Goal: Task Accomplishment & Management: Complete application form

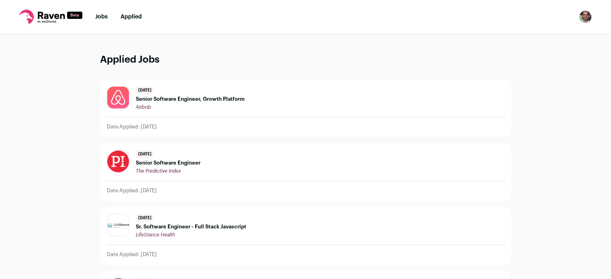
click at [100, 19] on link "Jobs" at bounding box center [101, 17] width 12 height 6
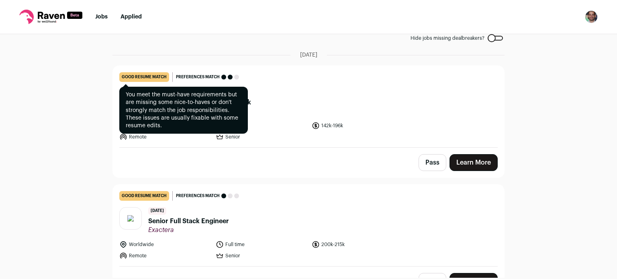
scroll to position [55, 0]
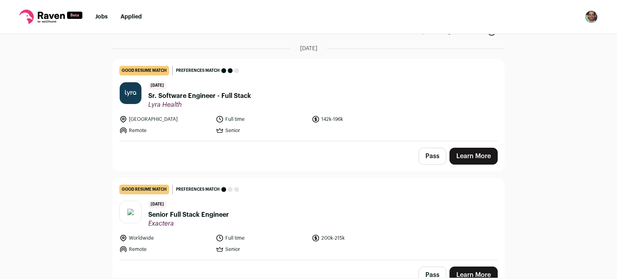
click at [227, 96] on span "Sr. Software Engineer - Full Stack" at bounding box center [199, 96] width 103 height 10
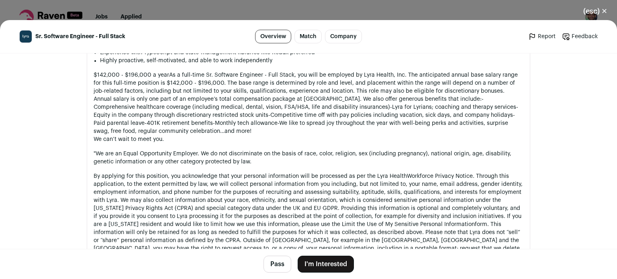
scroll to position [612, 0]
click at [327, 265] on button "I'm Interested" at bounding box center [326, 264] width 56 height 17
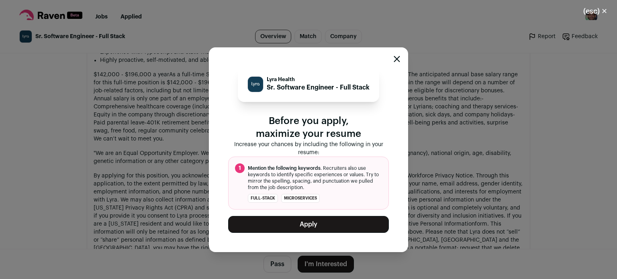
click at [320, 219] on button "Apply" at bounding box center [308, 224] width 161 height 17
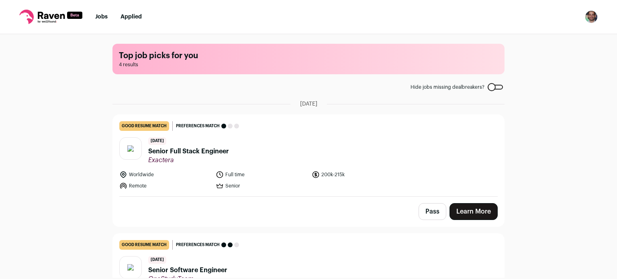
click at [206, 146] on div "4 days ago Senior Full Stack Engineer Exactera" at bounding box center [188, 150] width 81 height 27
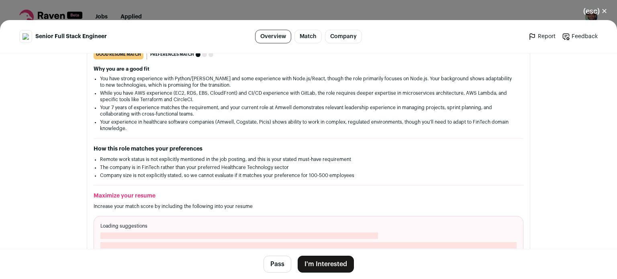
scroll to position [148, 0]
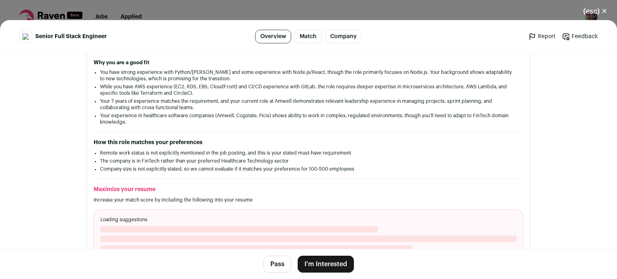
click at [601, 9] on button "(esc) ✕" at bounding box center [594, 11] width 43 height 18
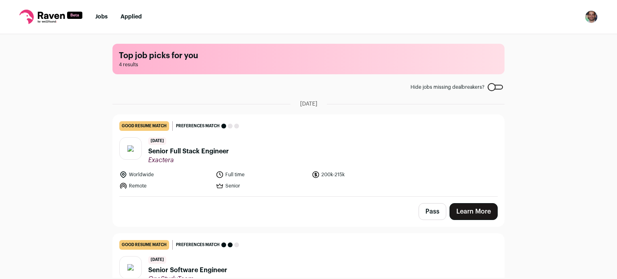
click at [125, 18] on link "Applied" at bounding box center [130, 17] width 21 height 6
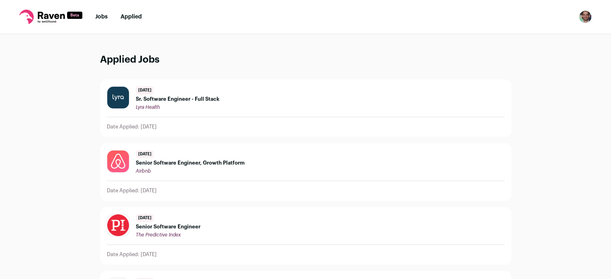
click at [159, 96] on span "Sr. Software Engineer - Full Stack" at bounding box center [178, 99] width 84 height 6
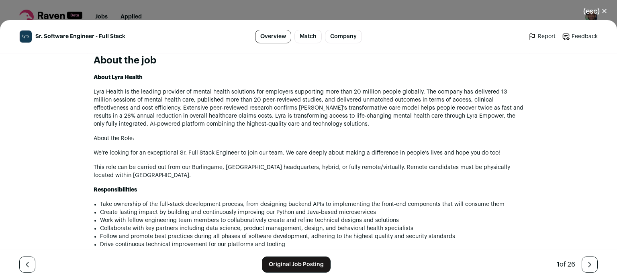
scroll to position [366, 0]
click at [591, 6] on button "(esc) ✕" at bounding box center [594, 11] width 43 height 18
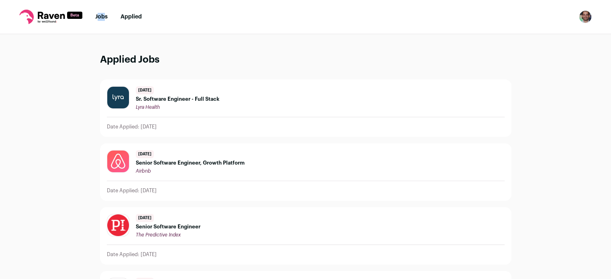
drag, startPoint x: 104, startPoint y: 11, endPoint x: 99, endPoint y: 16, distance: 6.8
click at [99, 16] on nav "Jobs Applied Settings Notifications Preferences Resume FAQs Logout" at bounding box center [305, 17] width 611 height 34
click at [99, 16] on link "Jobs" at bounding box center [101, 17] width 12 height 6
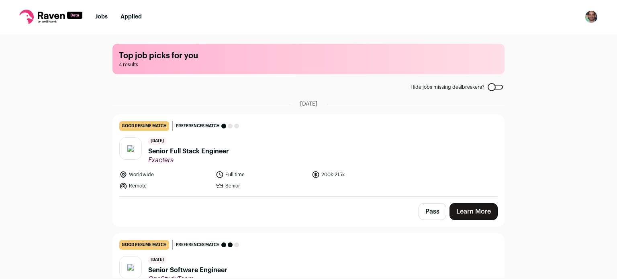
click at [185, 147] on span "Senior Full Stack Engineer" at bounding box center [188, 152] width 81 height 10
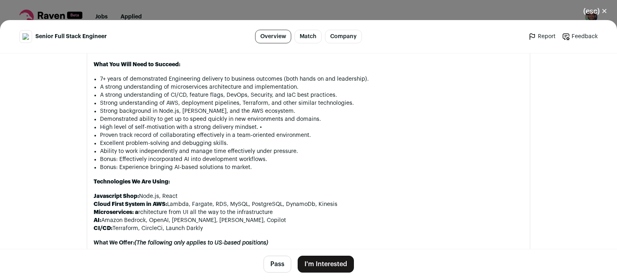
scroll to position [603, 0]
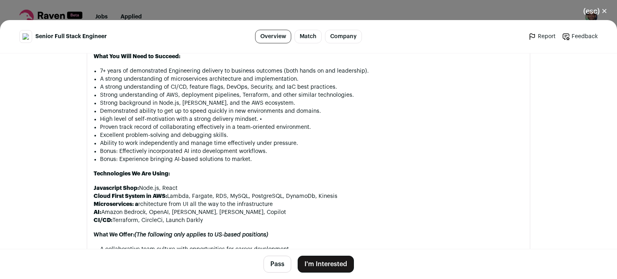
click at [588, 10] on button "(esc) ✕" at bounding box center [594, 11] width 43 height 18
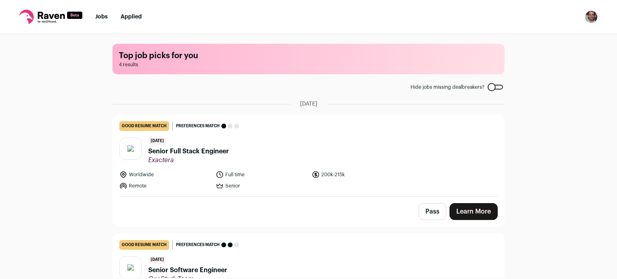
click at [430, 212] on button "Pass" at bounding box center [432, 211] width 28 height 17
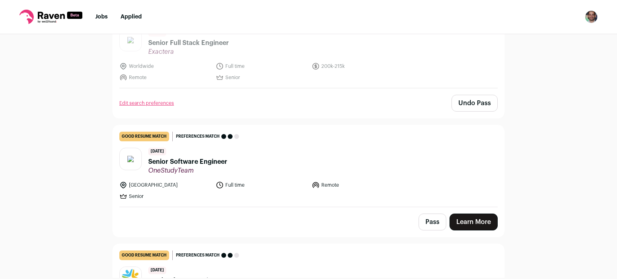
scroll to position [109, 0]
click at [200, 157] on span "Senior Software Engineer" at bounding box center [187, 162] width 79 height 10
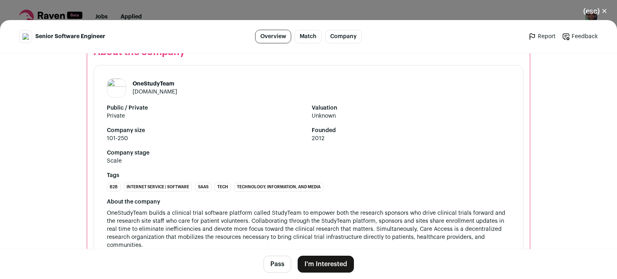
scroll to position [697, 0]
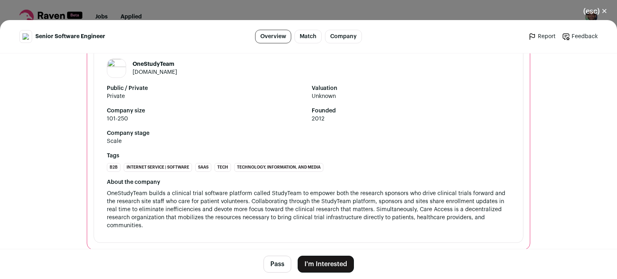
click at [318, 261] on button "I'm Interested" at bounding box center [326, 264] width 56 height 17
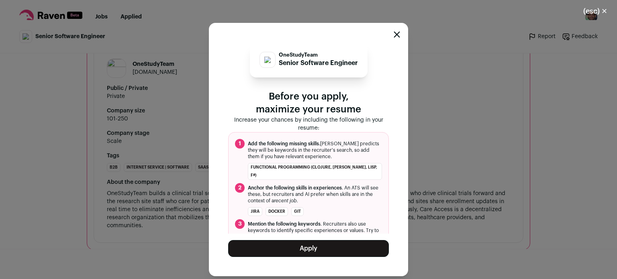
click at [315, 245] on button "Apply" at bounding box center [308, 248] width 161 height 17
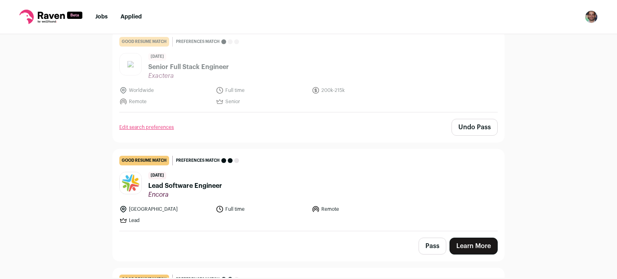
scroll to position [84, 0]
click at [202, 183] on span "Lead Software Engineer" at bounding box center [185, 187] width 74 height 10
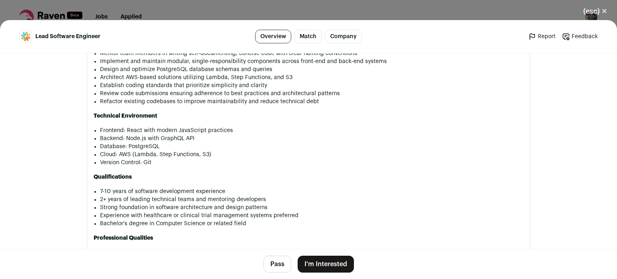
scroll to position [591, 0]
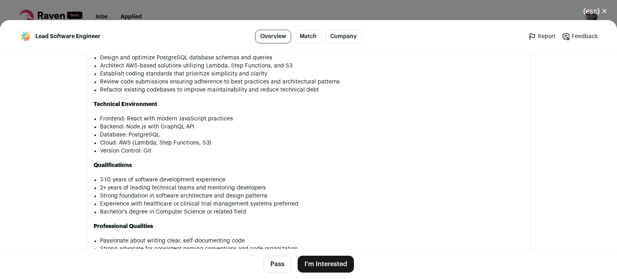
click at [275, 266] on button "Pass" at bounding box center [277, 264] width 28 height 17
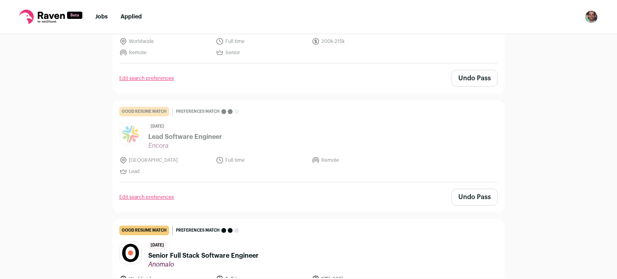
scroll to position [185, 0]
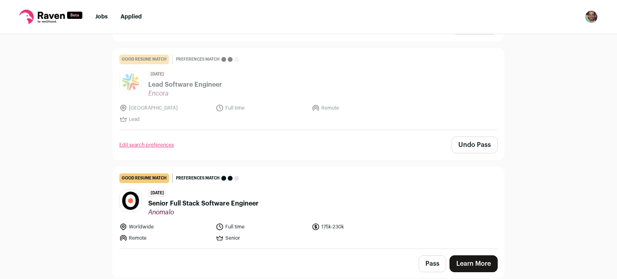
click at [206, 200] on span "Senior Full Stack Software Engineer" at bounding box center [203, 204] width 110 height 10
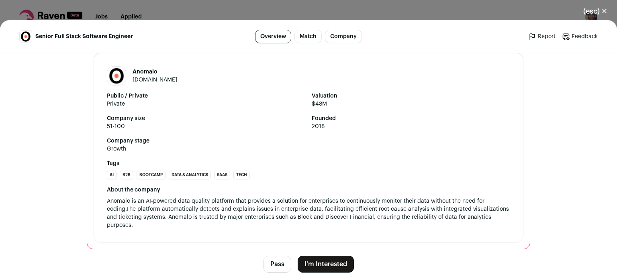
scroll to position [1003, 0]
click at [318, 261] on button "I'm Interested" at bounding box center [326, 264] width 56 height 17
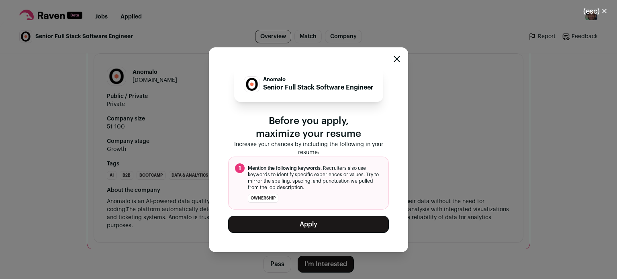
click at [309, 220] on button "Apply" at bounding box center [308, 224] width 161 height 17
